Goal: Task Accomplishment & Management: Use online tool/utility

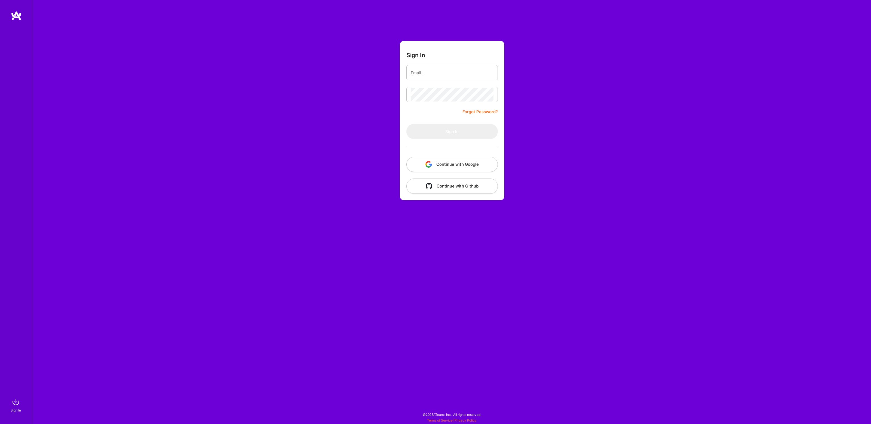
click at [445, 163] on button "Continue with Google" at bounding box center [451, 164] width 91 height 15
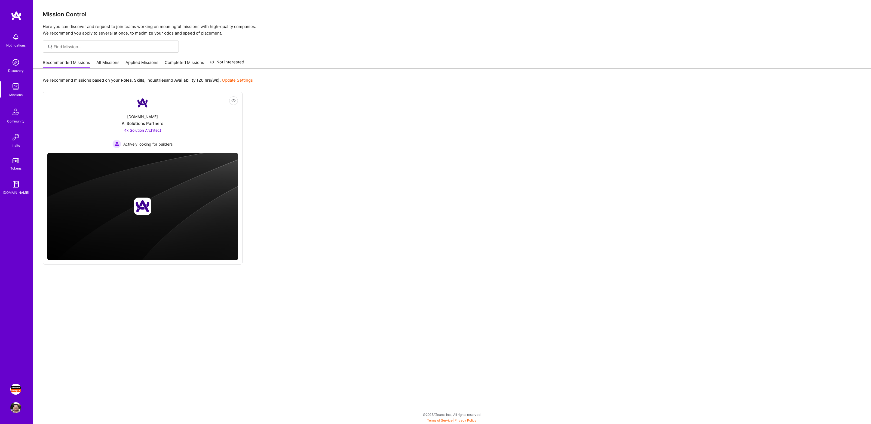
click at [15, 386] on img at bounding box center [15, 389] width 11 height 11
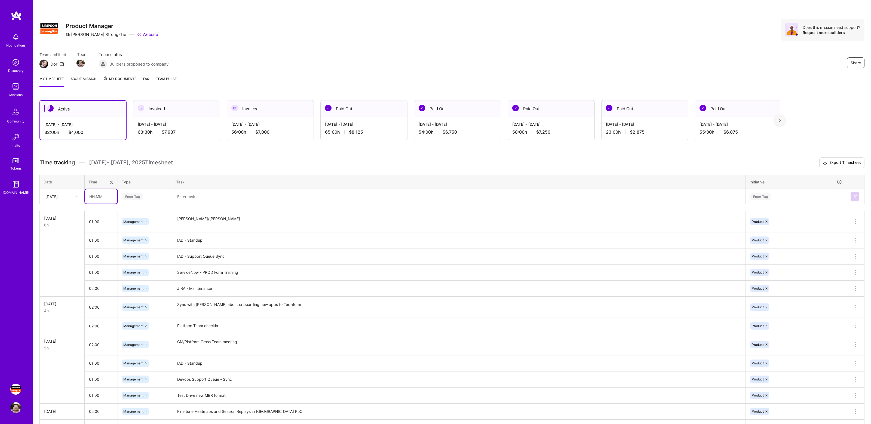
click at [101, 197] on input "text" at bounding box center [101, 196] width 32 height 14
type input "04:00"
click at [148, 195] on div "Enter Tag" at bounding box center [145, 196] width 46 height 7
click at [140, 275] on span "Management" at bounding box center [134, 278] width 26 height 7
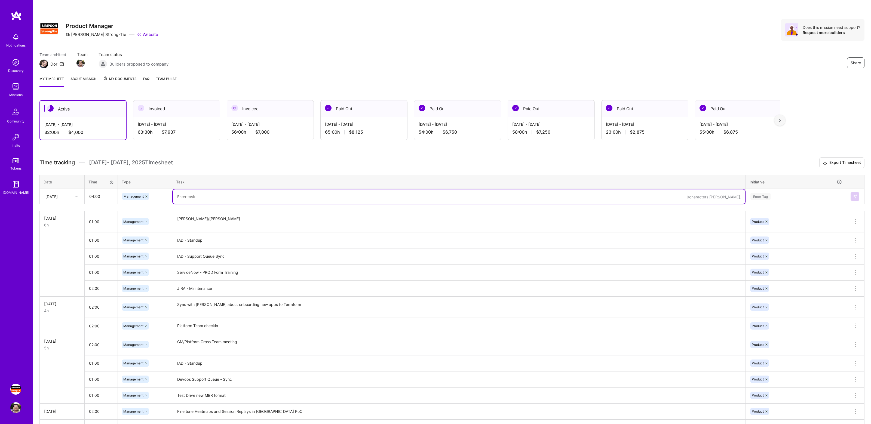
click at [206, 196] on textarea at bounding box center [459, 196] width 572 height 14
type textarea "Prep for Platform MBR slides"
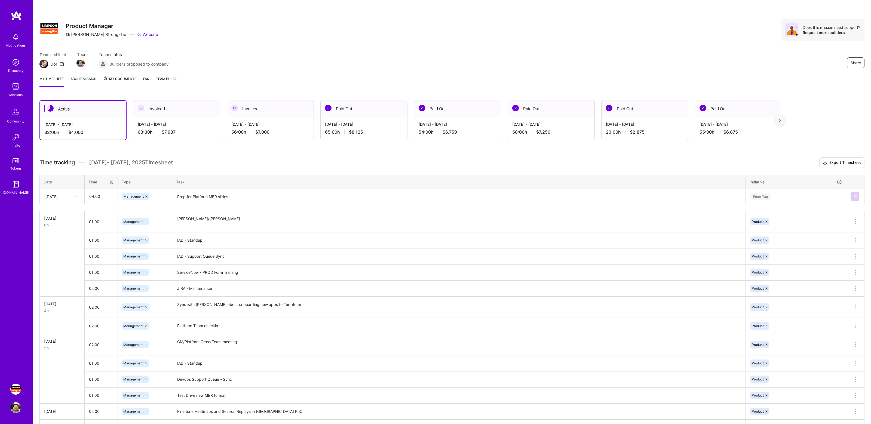
click at [794, 189] on td "Enter Tag" at bounding box center [796, 196] width 100 height 15
click at [790, 195] on div "Enter Tag" at bounding box center [796, 196] width 92 height 7
click at [776, 241] on div "Product Hide" at bounding box center [796, 238] width 100 height 13
click at [856, 197] on img at bounding box center [855, 196] width 4 height 4
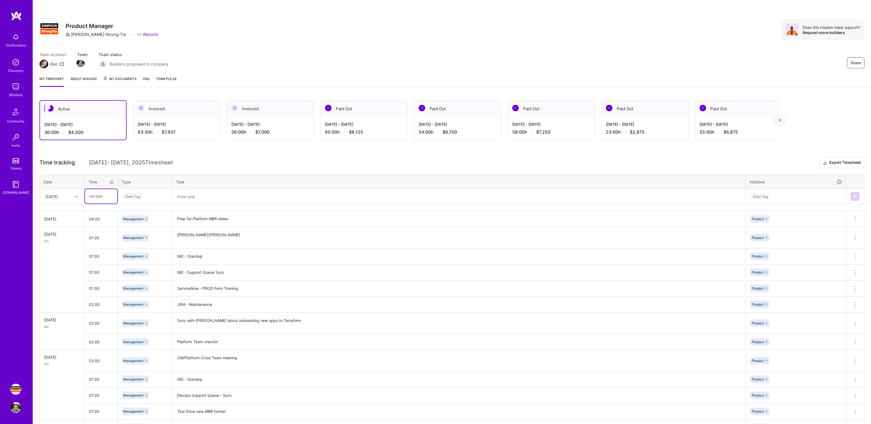
click at [101, 197] on input "text" at bounding box center [101, 196] width 32 height 14
type input "01:00"
type input "manage"
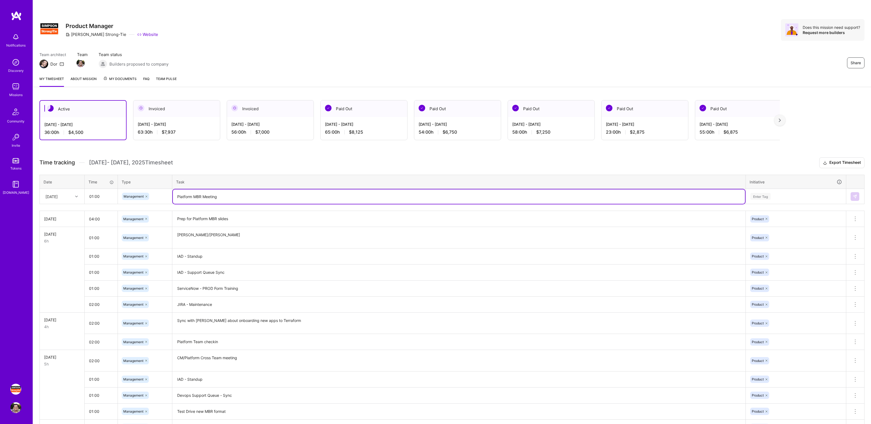
type textarea "Platform MBR Meeting"
click at [772, 199] on div "Enter Tag" at bounding box center [796, 196] width 92 height 7
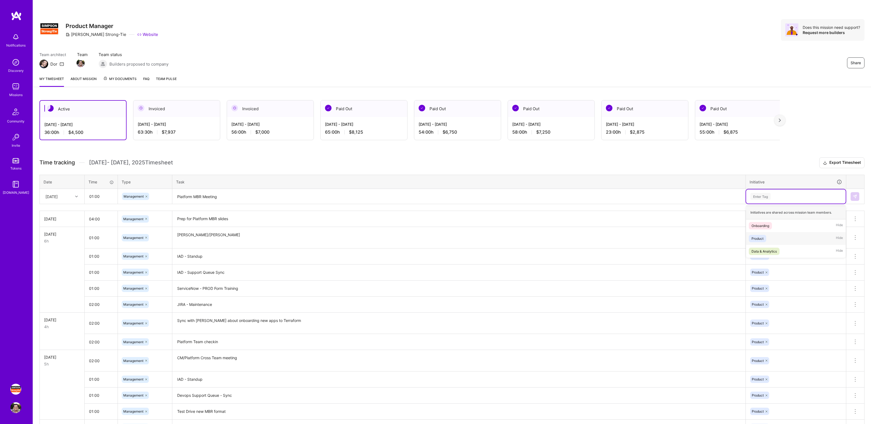
click at [771, 235] on div "Product Hide" at bounding box center [796, 238] width 100 height 13
click at [854, 198] on img at bounding box center [855, 196] width 4 height 4
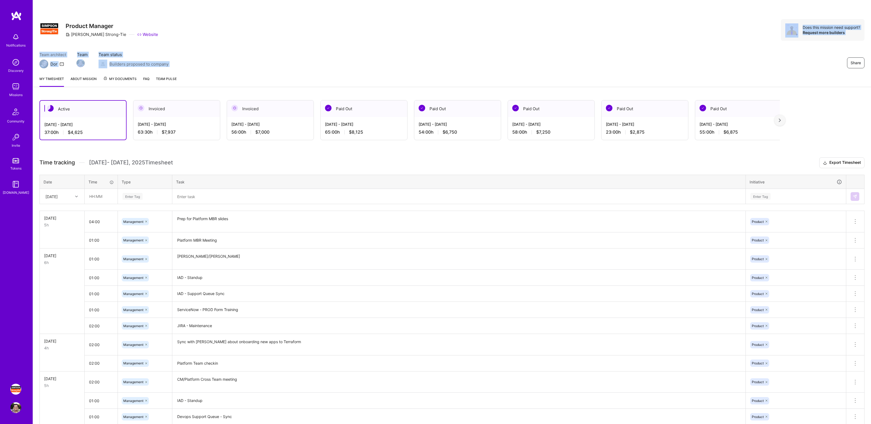
drag, startPoint x: 762, startPoint y: 16, endPoint x: 823, endPoint y: 65, distance: 78.4
click at [823, 65] on div "Share Product Manager [PERSON_NAME]-Tie Website Does this mission need support?…" at bounding box center [452, 36] width 838 height 72
click at [823, 65] on div "Share" at bounding box center [803, 62] width 123 height 11
drag, startPoint x: 770, startPoint y: 17, endPoint x: 818, endPoint y: 67, distance: 68.8
click at [818, 67] on div "Share Product Manager [PERSON_NAME]-Tie Website Does this mission need support?…" at bounding box center [452, 36] width 838 height 72
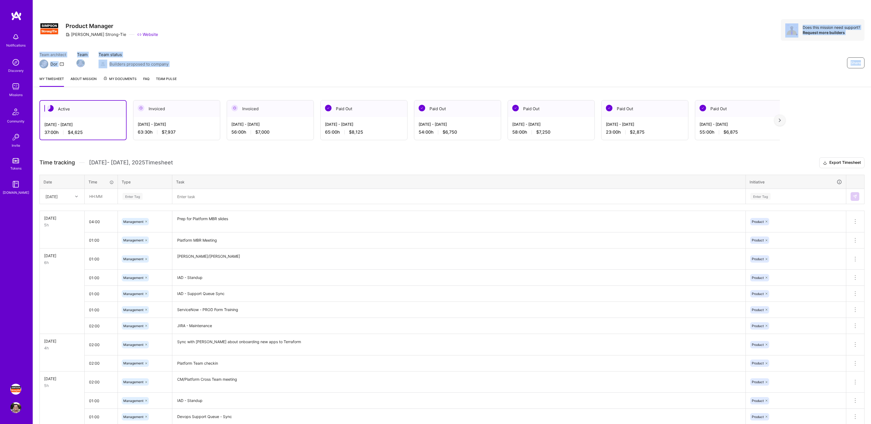
click at [818, 67] on div "Share" at bounding box center [803, 62] width 123 height 11
click at [488, 63] on div "Team architect Dor Team Team status Builders proposed to company Share" at bounding box center [451, 60] width 825 height 17
click at [497, 38] on div "Share Product Manager [PERSON_NAME]-Tie Website Does this mission need support?…" at bounding box center [451, 30] width 825 height 22
